Goal: Check status: Check status

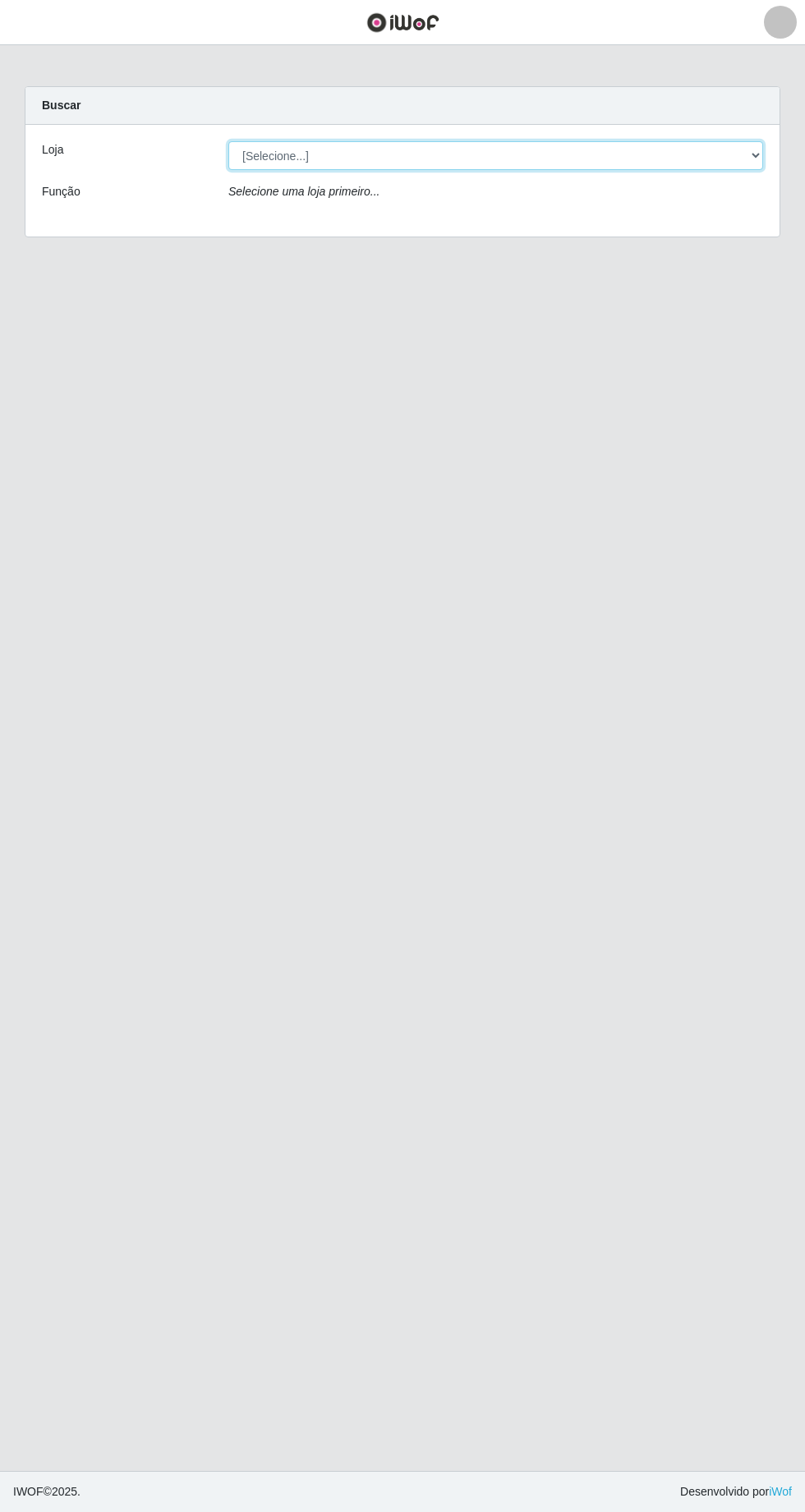
click at [751, 165] on select "[Selecione...] Extrabom - [GEOGRAPHIC_DATA] 28 [GEOGRAPHIC_DATA]" at bounding box center [495, 155] width 535 height 29
select select "456"
click at [228, 141] on select "[Selecione...] Extrabom - [GEOGRAPHIC_DATA] 28 [GEOGRAPHIC_DATA]" at bounding box center [495, 155] width 535 height 29
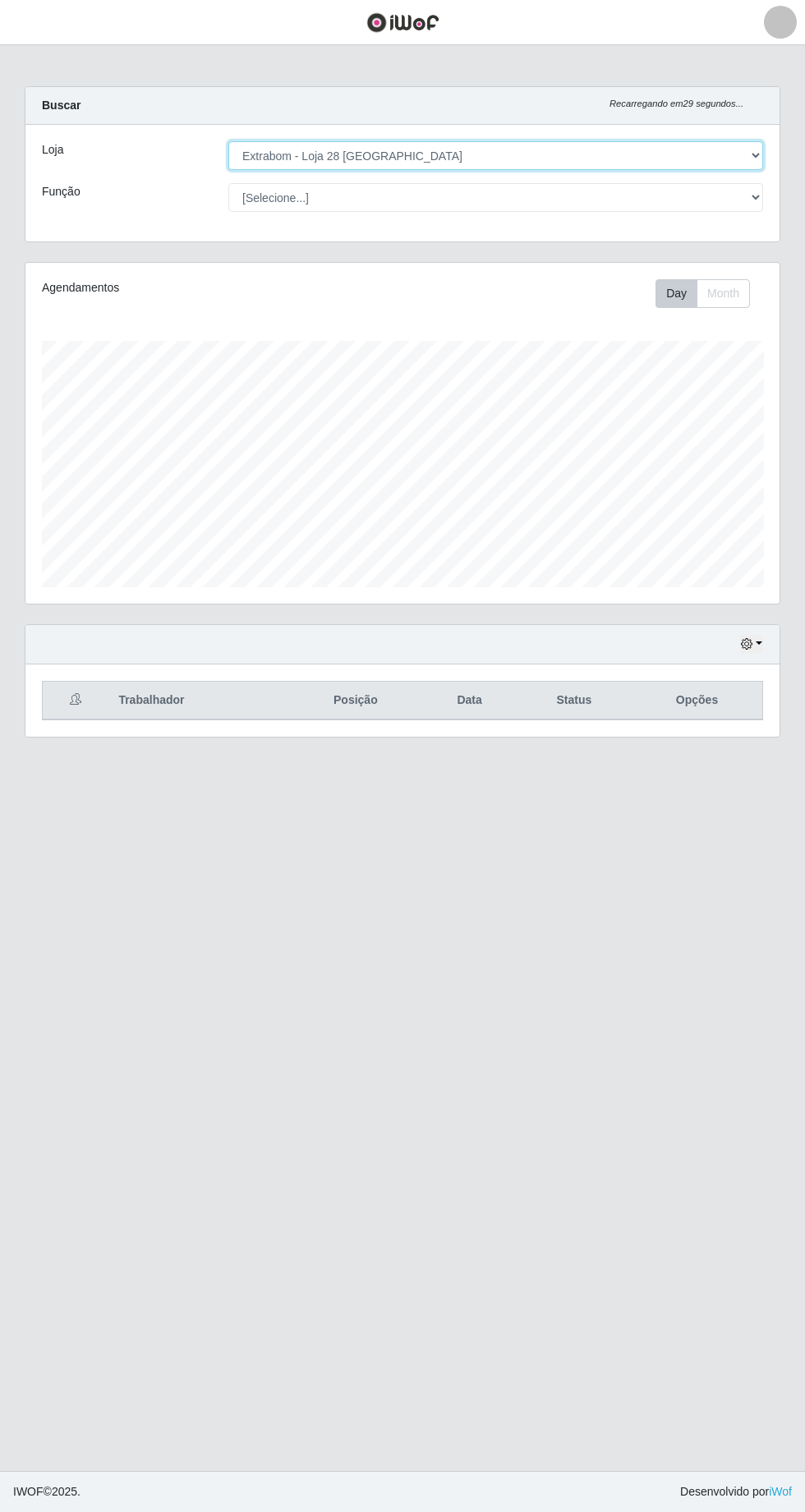
scroll to position [340, 754]
click at [165, 718] on div "Trabalhador Posição Data Status Opções" at bounding box center [402, 701] width 754 height 73
click at [375, 701] on th "Posição" at bounding box center [356, 701] width 134 height 38
click at [474, 704] on th "Data" at bounding box center [469, 701] width 94 height 38
click at [476, 710] on th "Data" at bounding box center [469, 701] width 94 height 38
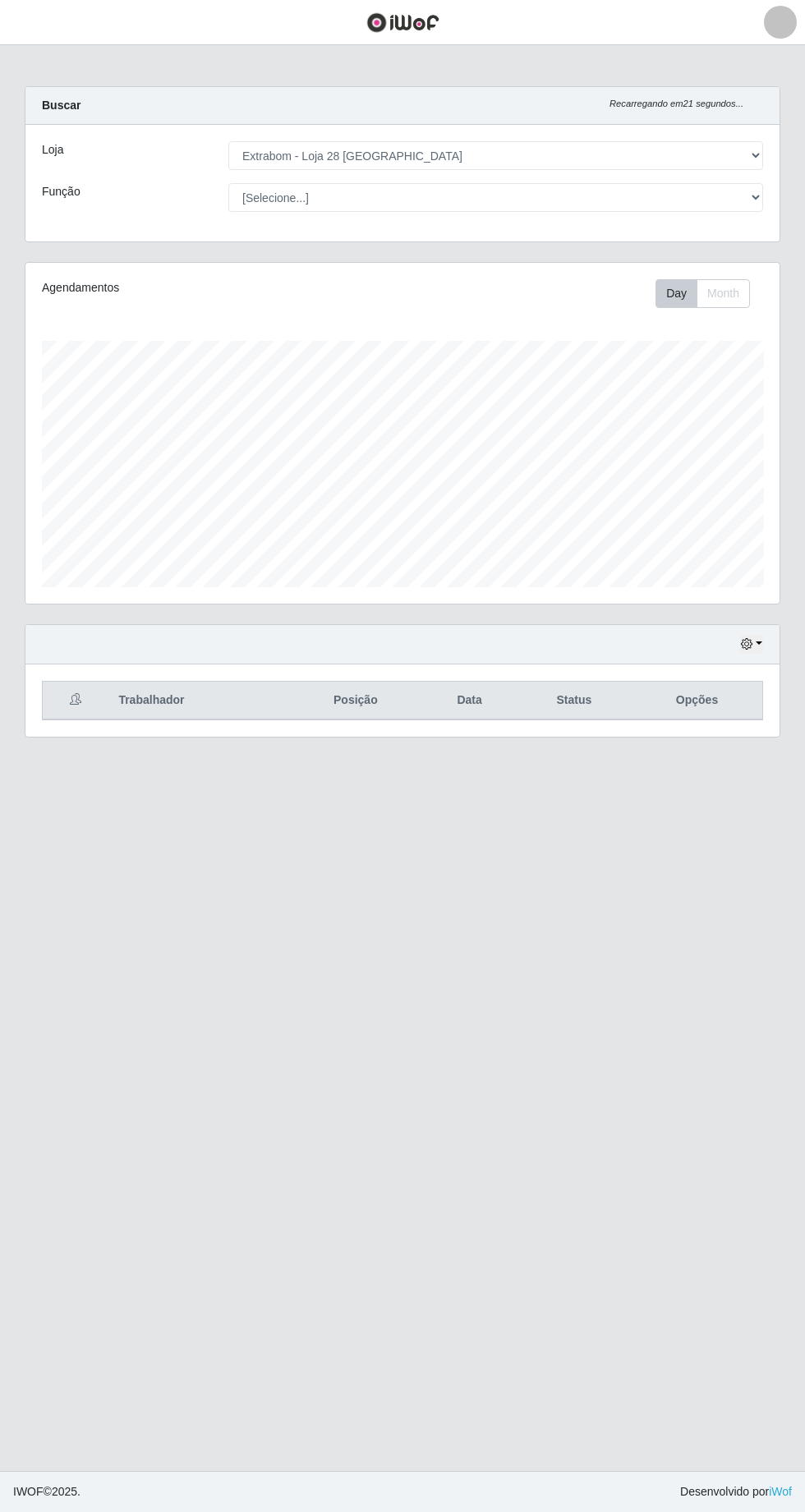
click at [456, 715] on table "Trabalhador Posição Data Status Opções" at bounding box center [402, 701] width 721 height 39
click at [471, 697] on th "Data" at bounding box center [469, 701] width 94 height 38
click at [590, 702] on th "Status" at bounding box center [574, 701] width 115 height 38
click at [156, 693] on th "Trabalhador" at bounding box center [198, 701] width 180 height 38
click at [79, 704] on th at bounding box center [76, 701] width 67 height 38
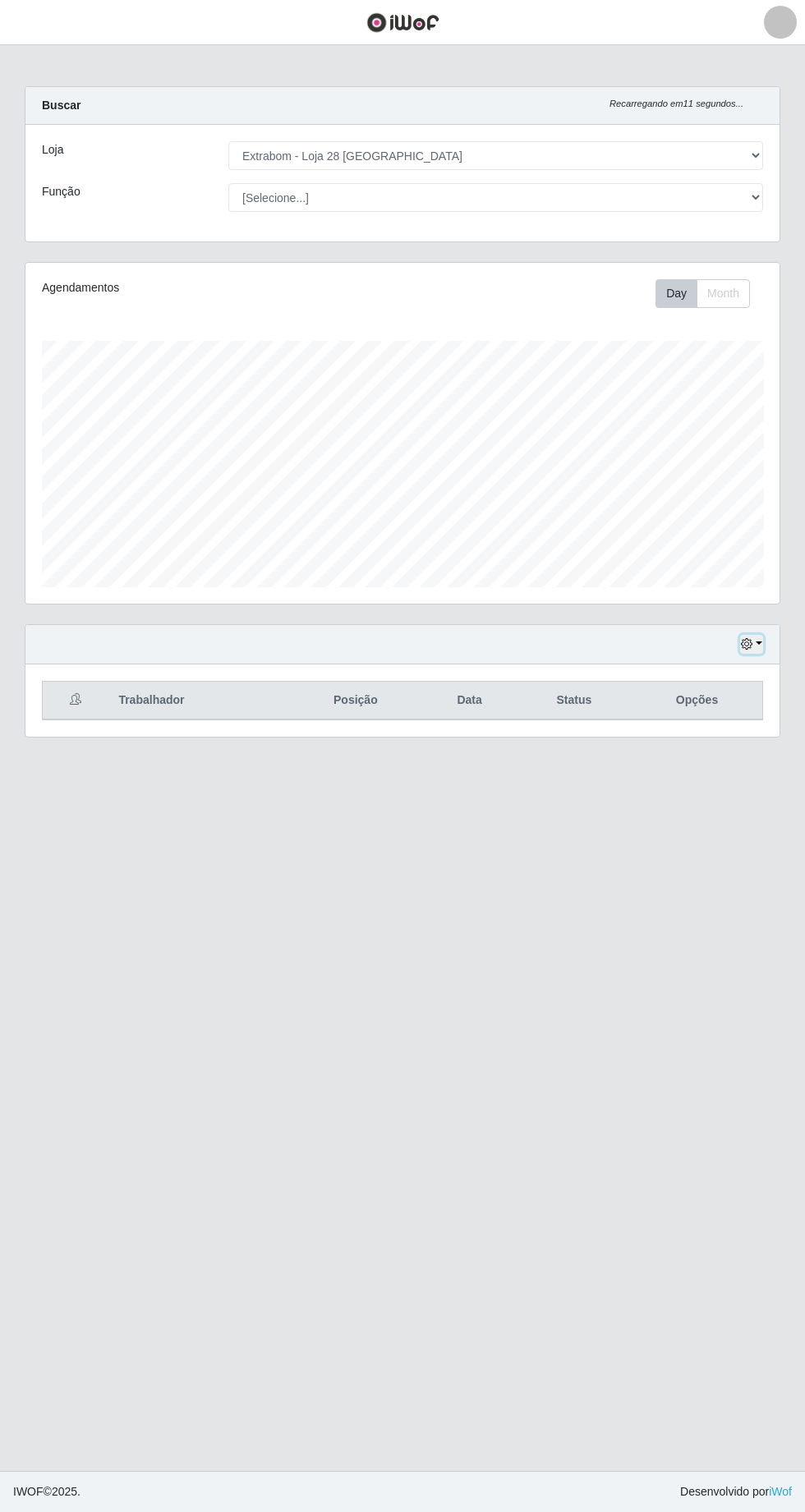
click at [747, 641] on icon "button" at bounding box center [746, 644] width 11 height 11
click at [685, 725] on button "3 dias" at bounding box center [696, 742] width 129 height 34
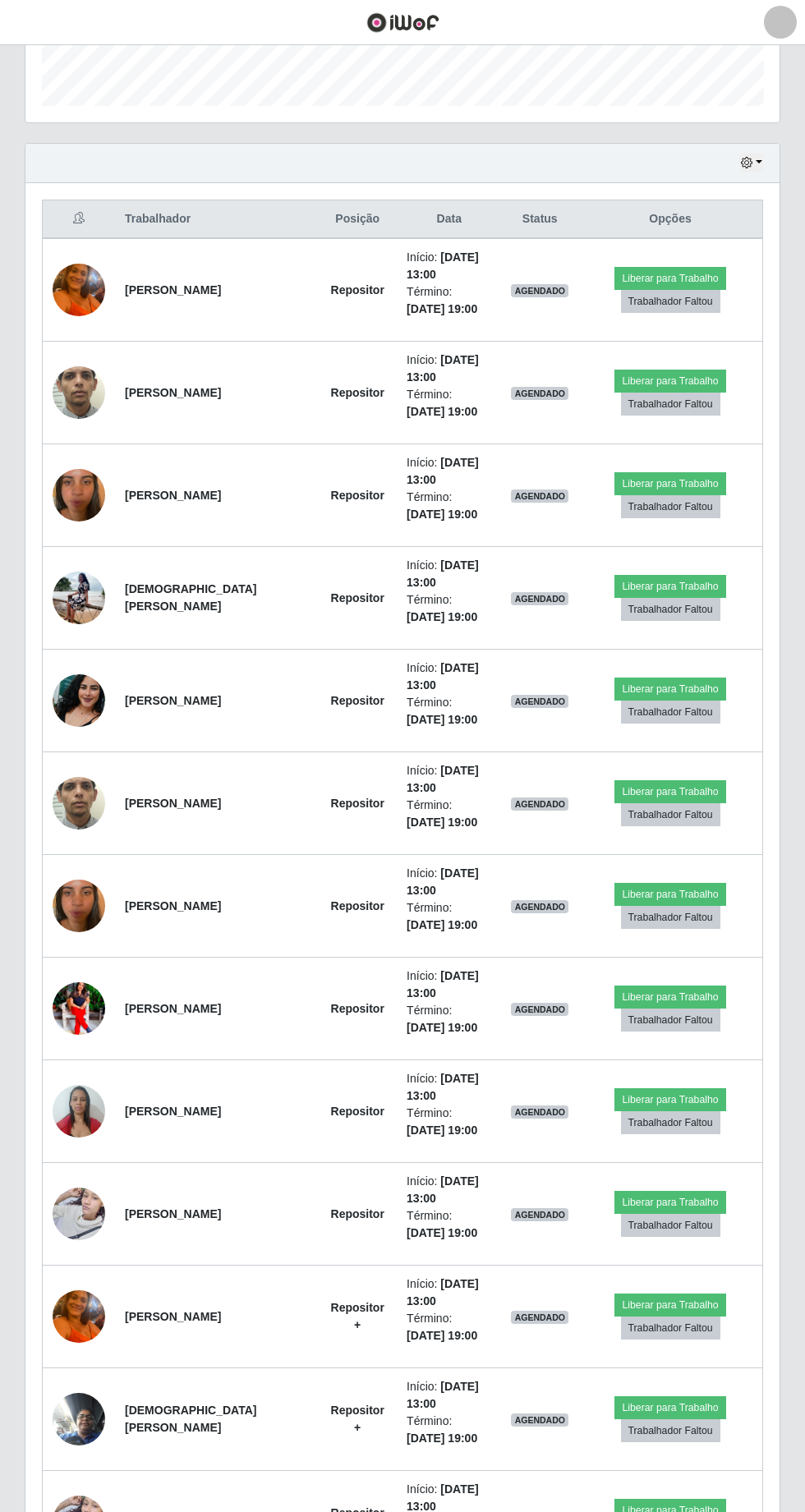
scroll to position [501, 0]
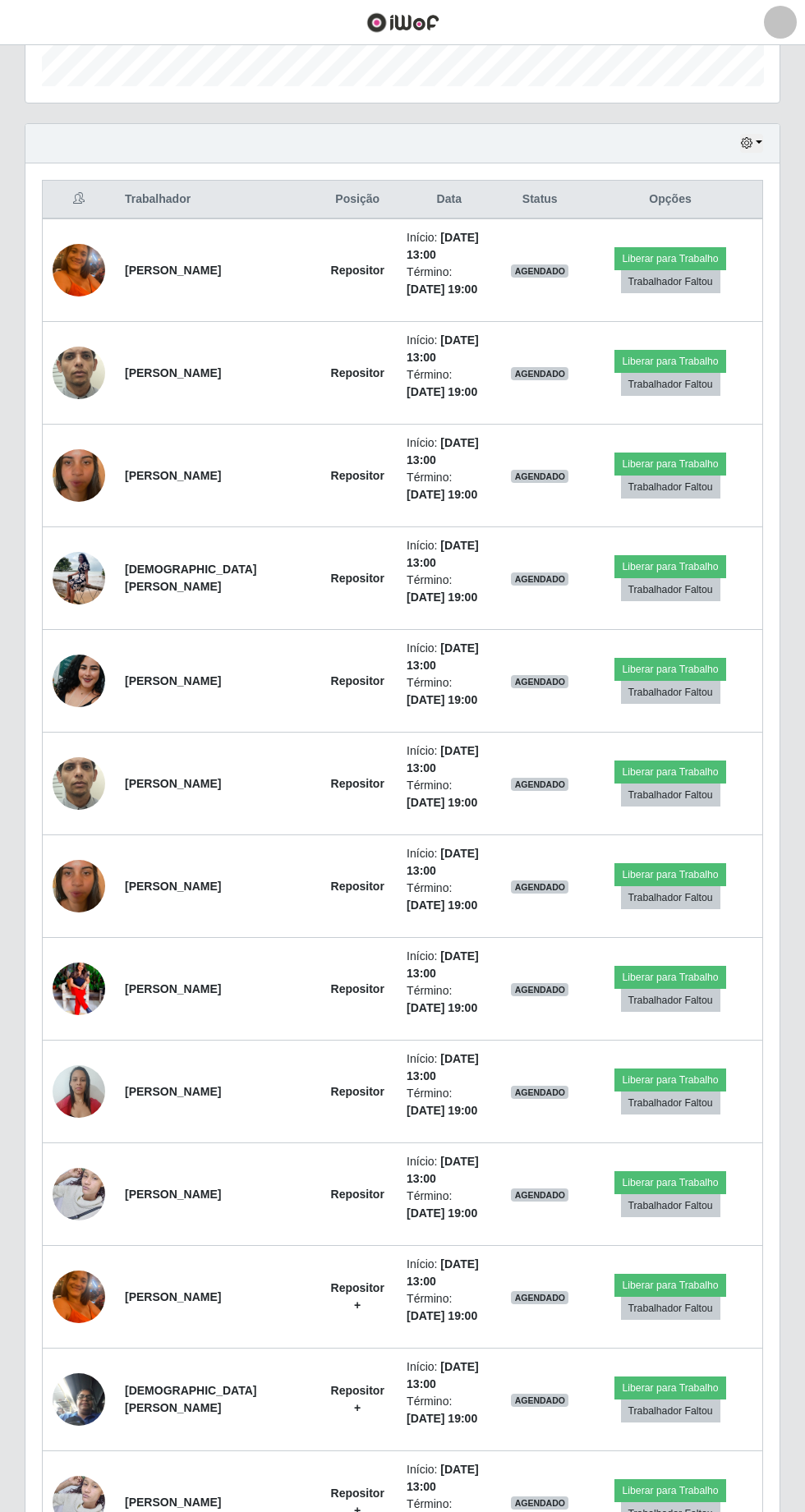
click at [657, 219] on td "Liberar para Trabalho Trabalhador Faltou" at bounding box center [670, 270] width 184 height 103
click at [759, 139] on button "button" at bounding box center [751, 143] width 23 height 19
click at [758, 143] on button "button" at bounding box center [751, 143] width 23 height 19
